Goal: Task Accomplishment & Management: Use online tool/utility

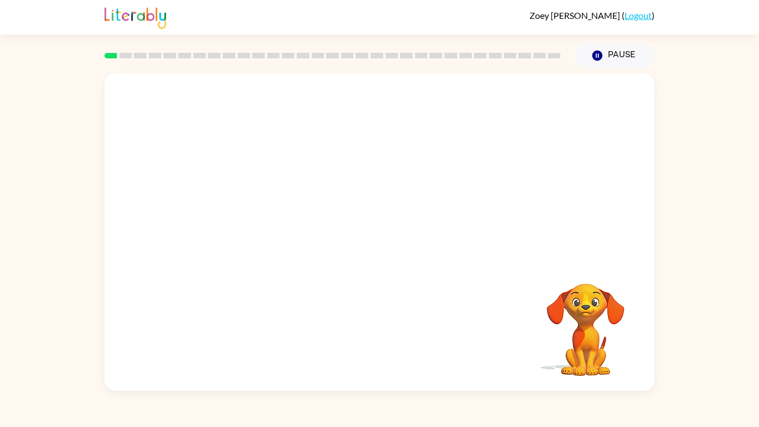
click at [321, 259] on div at bounding box center [379, 166] width 550 height 187
click at [620, 64] on button "Pause Pause" at bounding box center [614, 56] width 81 height 26
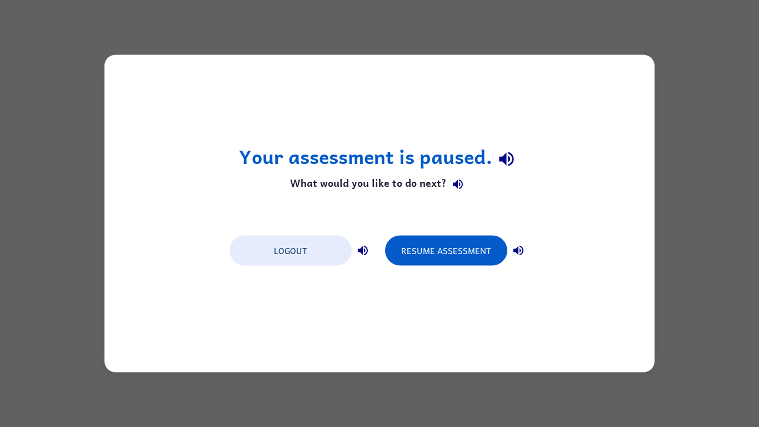
click at [469, 265] on div "Resume Assessment" at bounding box center [457, 249] width 144 height 31
click at [472, 258] on button "Resume Assessment" at bounding box center [446, 251] width 122 height 30
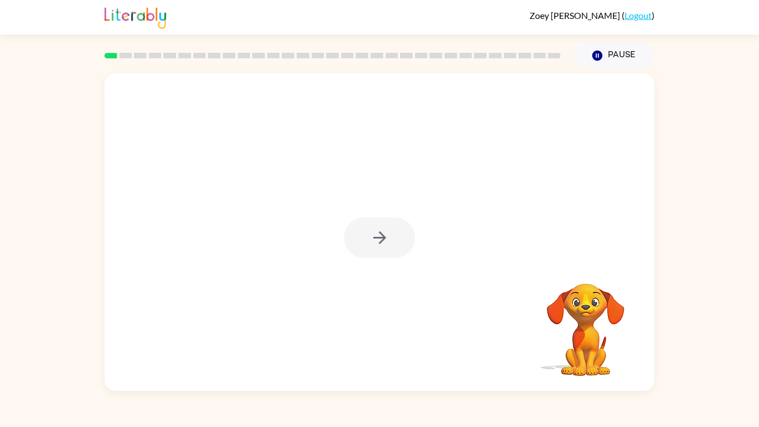
click at [382, 243] on div at bounding box center [379, 237] width 71 height 41
click at [382, 243] on icon "button" at bounding box center [379, 237] width 19 height 19
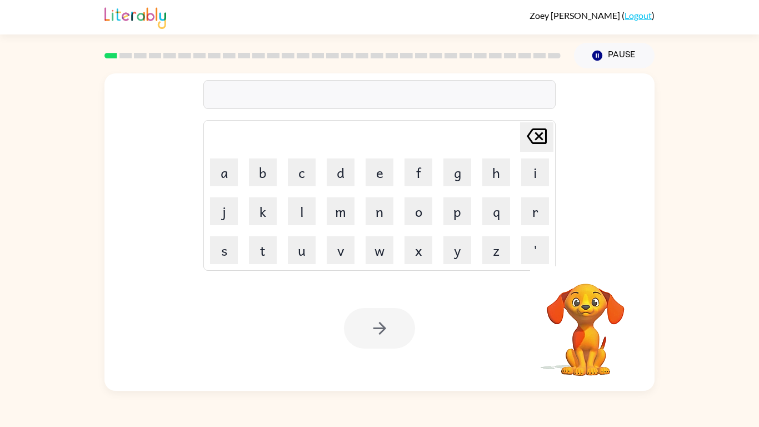
click at [422, 89] on div at bounding box center [379, 94] width 352 height 29
click at [373, 88] on div at bounding box center [379, 94] width 352 height 29
click at [374, 89] on div at bounding box center [379, 94] width 352 height 29
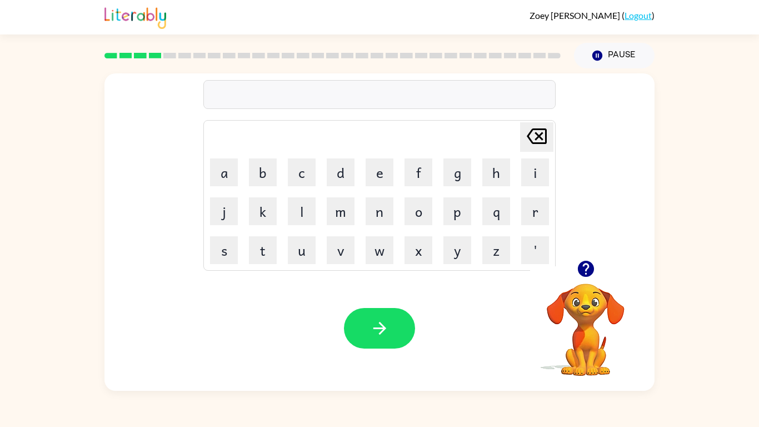
click at [584, 261] on icon "button" at bounding box center [585, 269] width 16 height 16
click at [391, 89] on div at bounding box center [379, 94] width 352 height 29
click at [392, 89] on div at bounding box center [379, 94] width 352 height 29
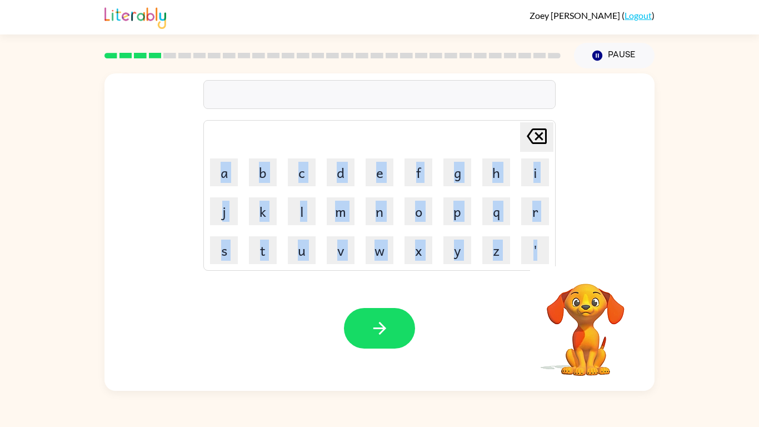
click at [392, 89] on div at bounding box center [379, 94] width 352 height 29
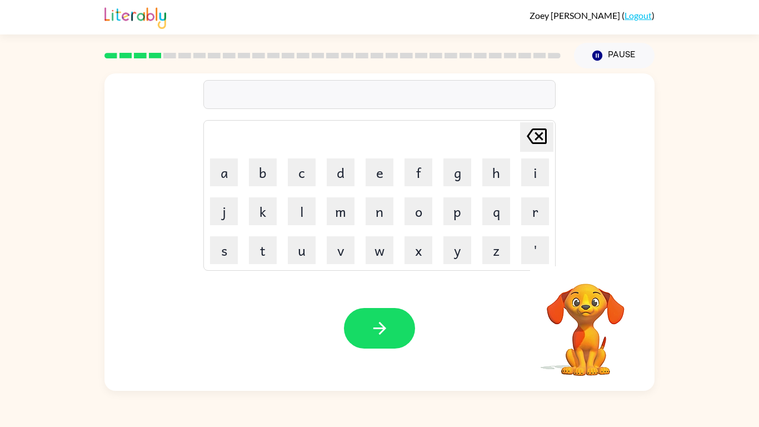
click at [392, 89] on div at bounding box center [379, 94] width 352 height 29
click at [395, 97] on div at bounding box center [379, 94] width 352 height 29
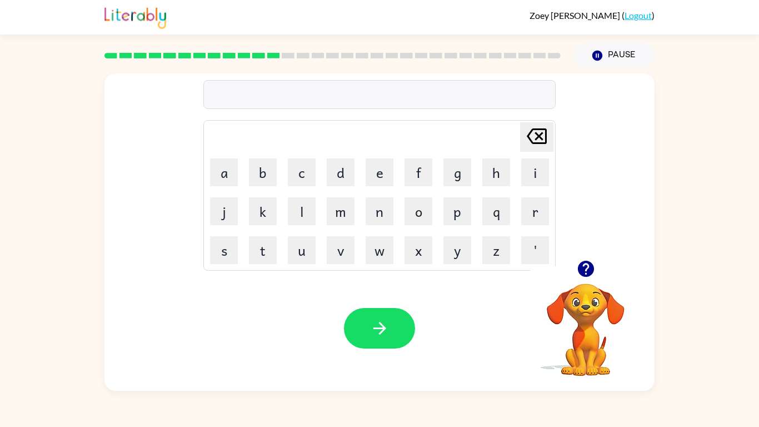
click at [410, 100] on div at bounding box center [379, 94] width 352 height 29
click at [410, 99] on div at bounding box center [379, 94] width 352 height 29
click at [388, 127] on td "[PERSON_NAME] last character input" at bounding box center [379, 137] width 349 height 31
click at [585, 271] on icon "button" at bounding box center [585, 268] width 19 height 19
click at [345, 89] on div at bounding box center [379, 94] width 352 height 29
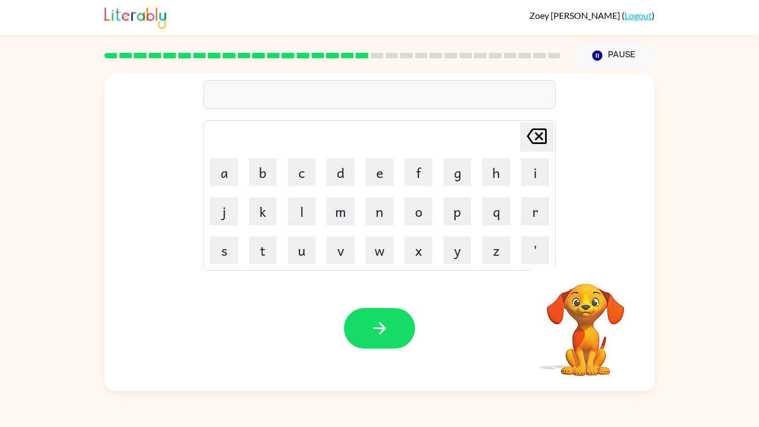
click at [345, 90] on div at bounding box center [379, 94] width 352 height 29
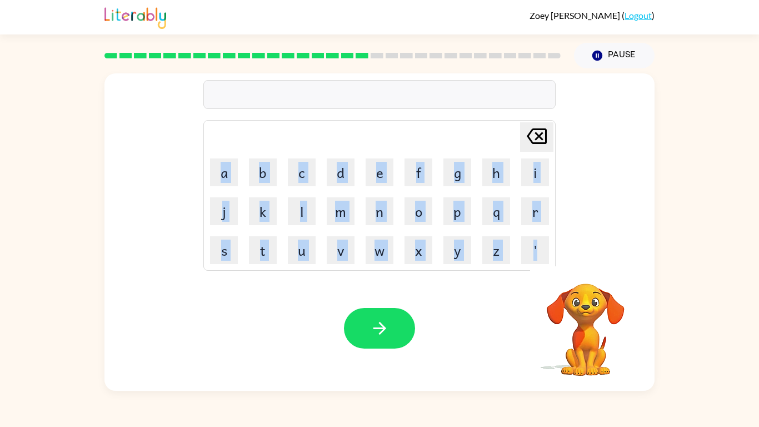
click at [345, 90] on div at bounding box center [379, 94] width 352 height 29
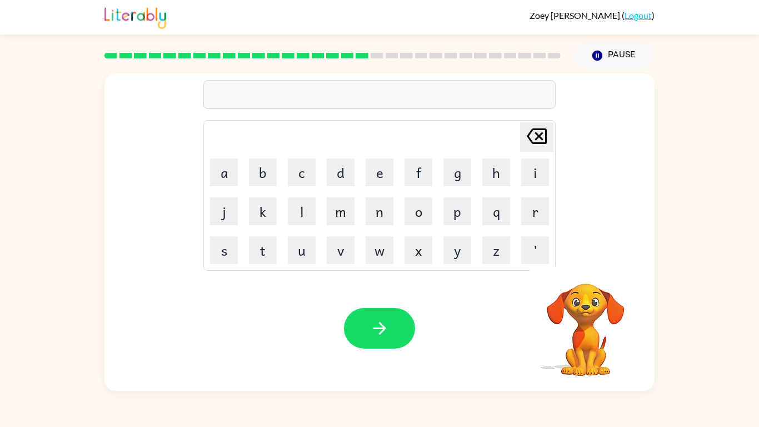
click at [345, 90] on div at bounding box center [379, 94] width 352 height 29
click at [345, 89] on div at bounding box center [379, 94] width 352 height 29
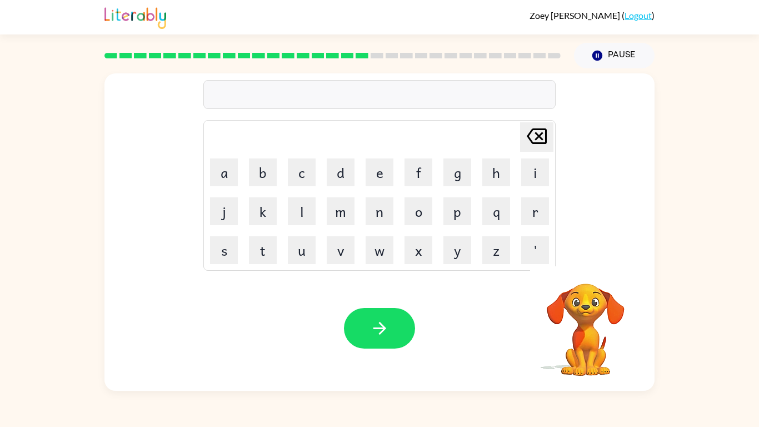
click at [345, 89] on div at bounding box center [379, 94] width 352 height 29
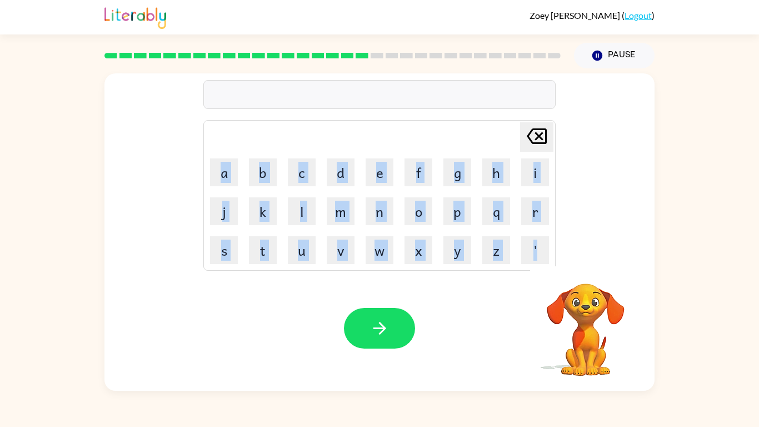
click at [345, 89] on div at bounding box center [379, 94] width 352 height 29
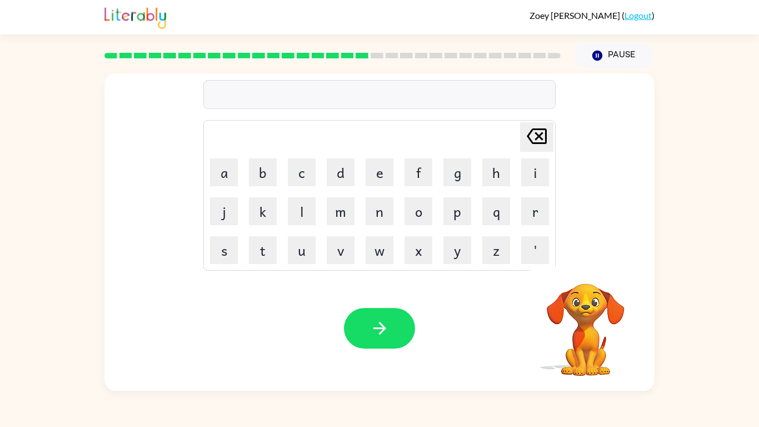
click at [345, 89] on div at bounding box center [379, 94] width 352 height 29
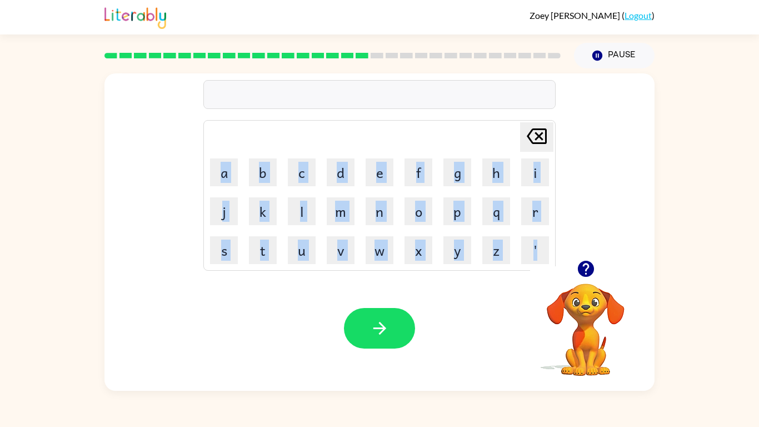
click at [345, 89] on div at bounding box center [379, 94] width 352 height 29
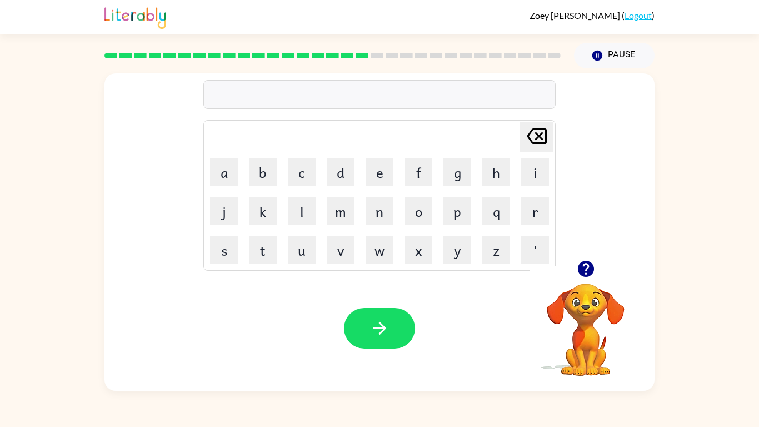
click at [345, 89] on div at bounding box center [379, 94] width 352 height 29
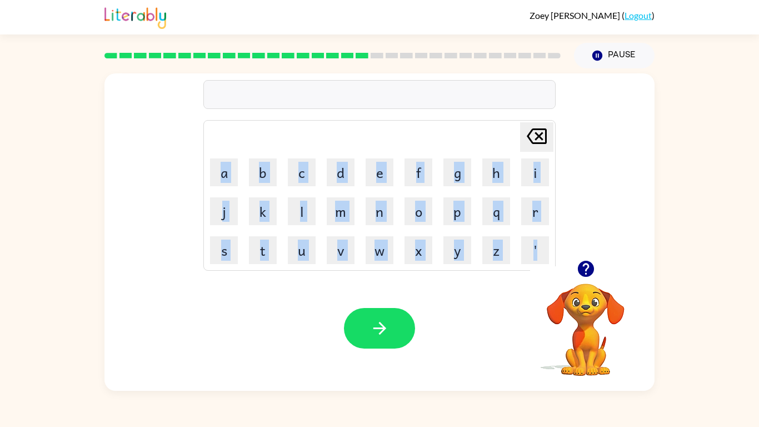
click at [345, 89] on div at bounding box center [379, 94] width 352 height 29
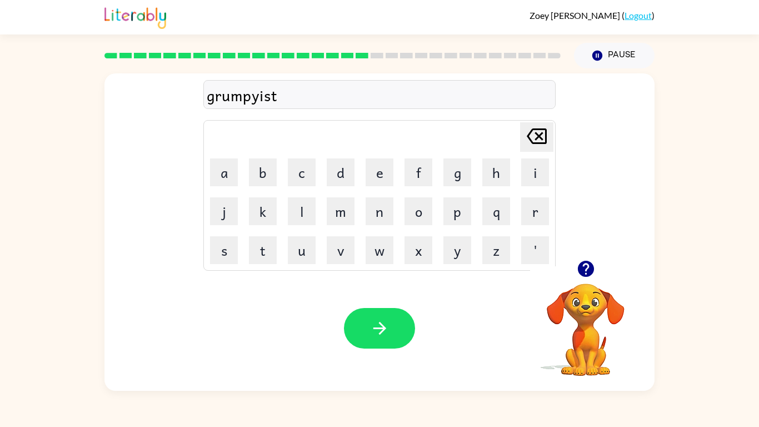
click at [258, 97] on div "grumpyist" at bounding box center [380, 94] width 346 height 23
click at [257, 99] on div "grumpyist" at bounding box center [380, 94] width 346 height 23
